Goal: Information Seeking & Learning: Learn about a topic

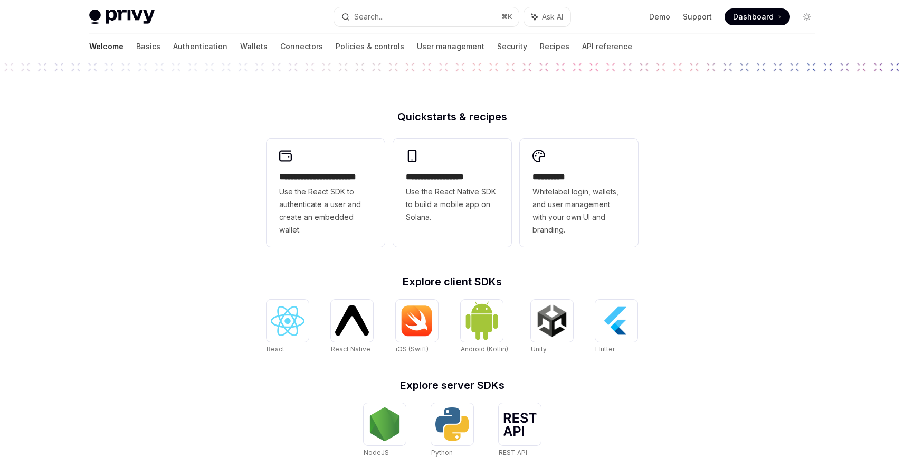
scroll to position [207, 0]
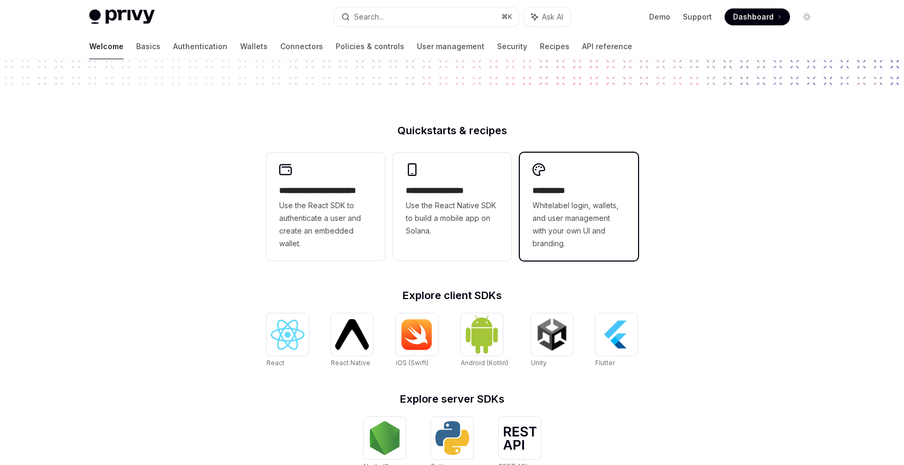
click at [618, 242] on span "Whitelabel login, wallets, and user management with your own UI and branding." at bounding box center [579, 224] width 93 height 51
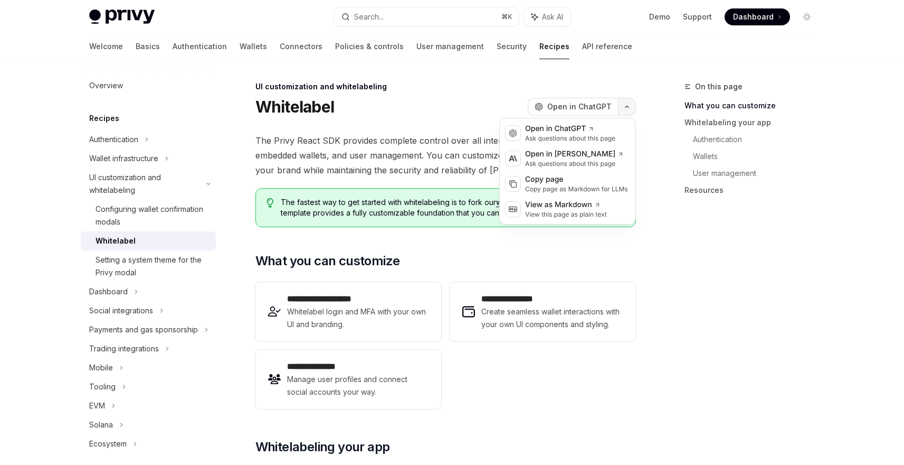
click at [632, 108] on button "button" at bounding box center [627, 107] width 18 height 18
click at [628, 105] on icon "button" at bounding box center [627, 107] width 13 height 4
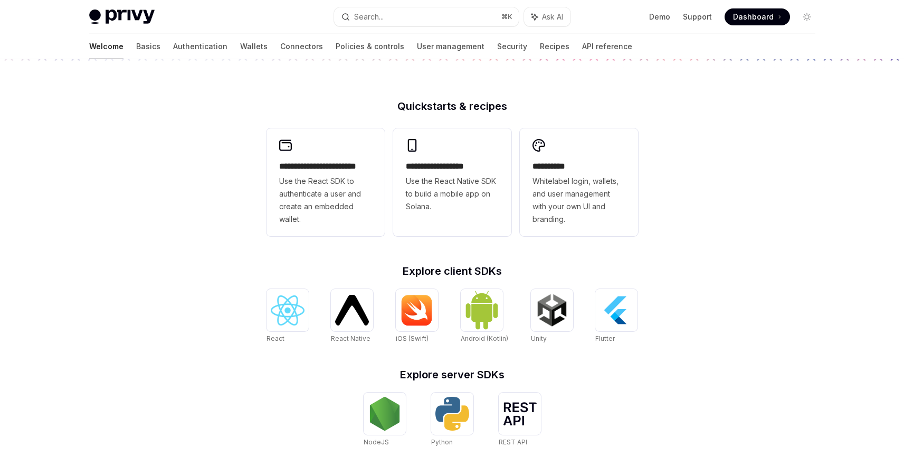
scroll to position [219, 0]
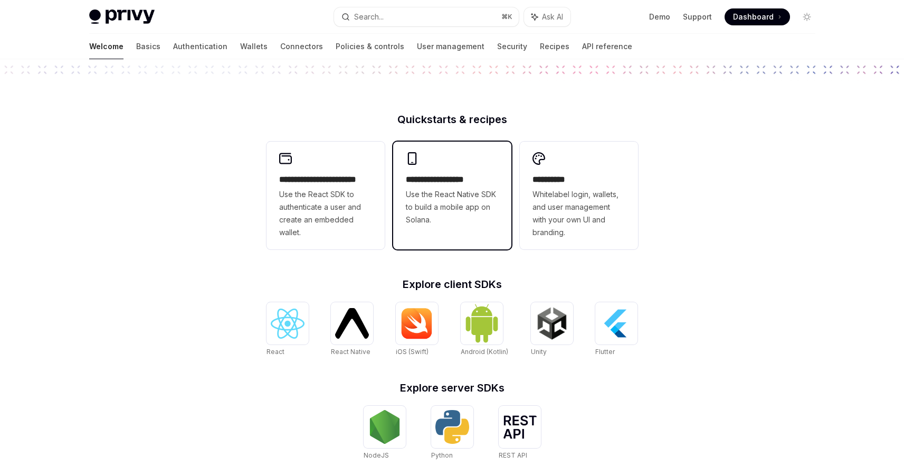
click at [425, 201] on span "Use the React Native SDK to build a mobile app on Solana." at bounding box center [452, 207] width 93 height 38
type textarea "*"
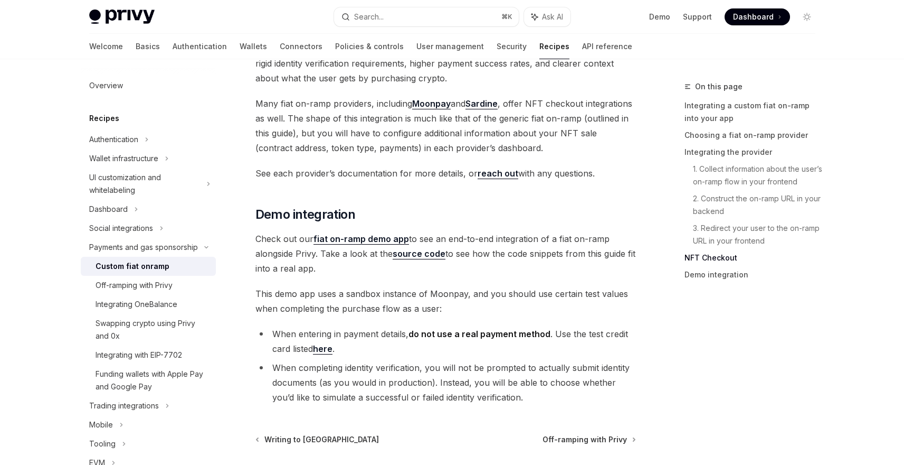
scroll to position [3799, 0]
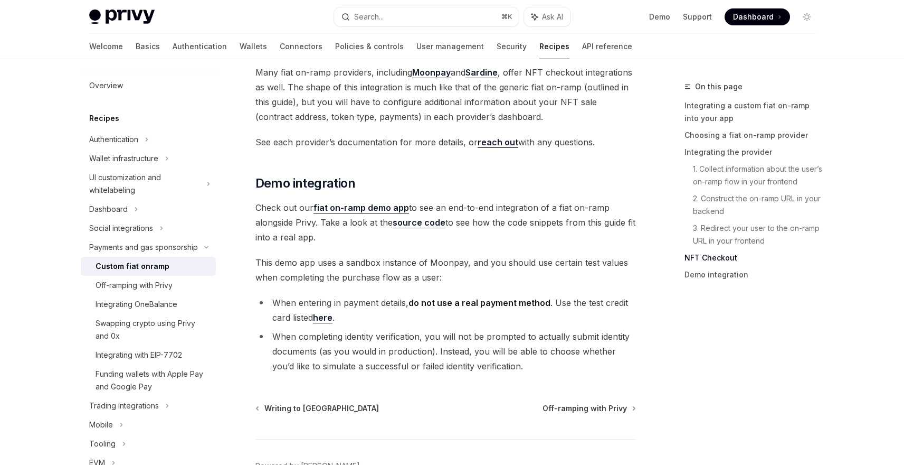
click at [386, 255] on span "This demo app uses a sandbox instance of Moonpay, and you should use certain te…" at bounding box center [445, 270] width 381 height 30
